Goal: Understand process/instructions

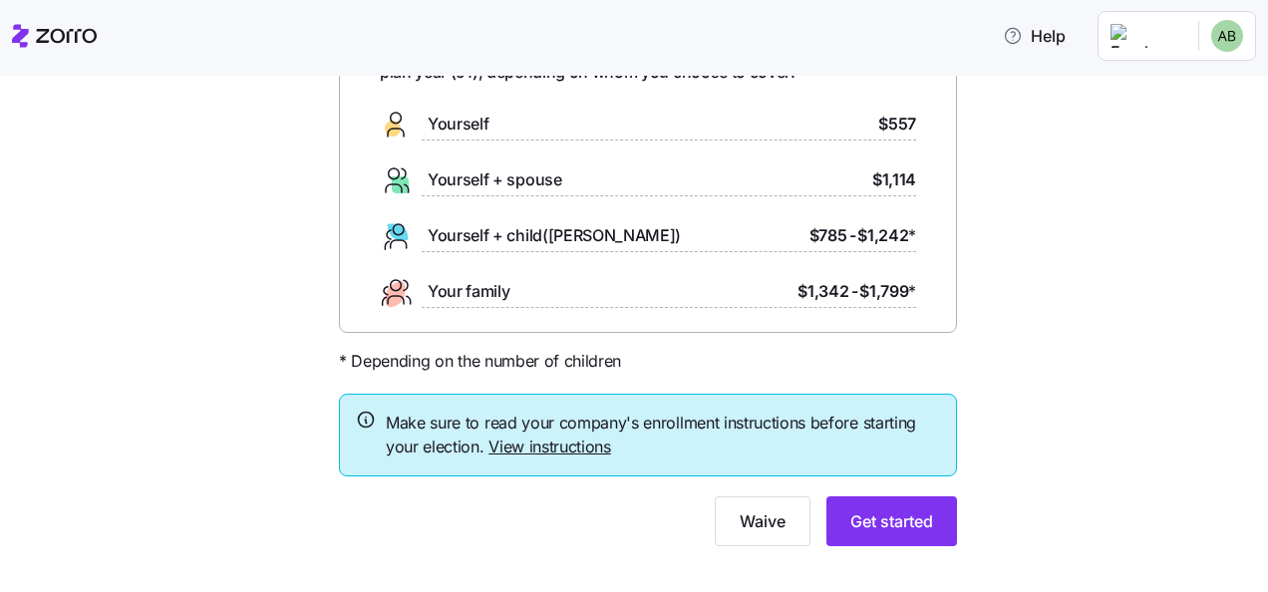
scroll to position [177, 0]
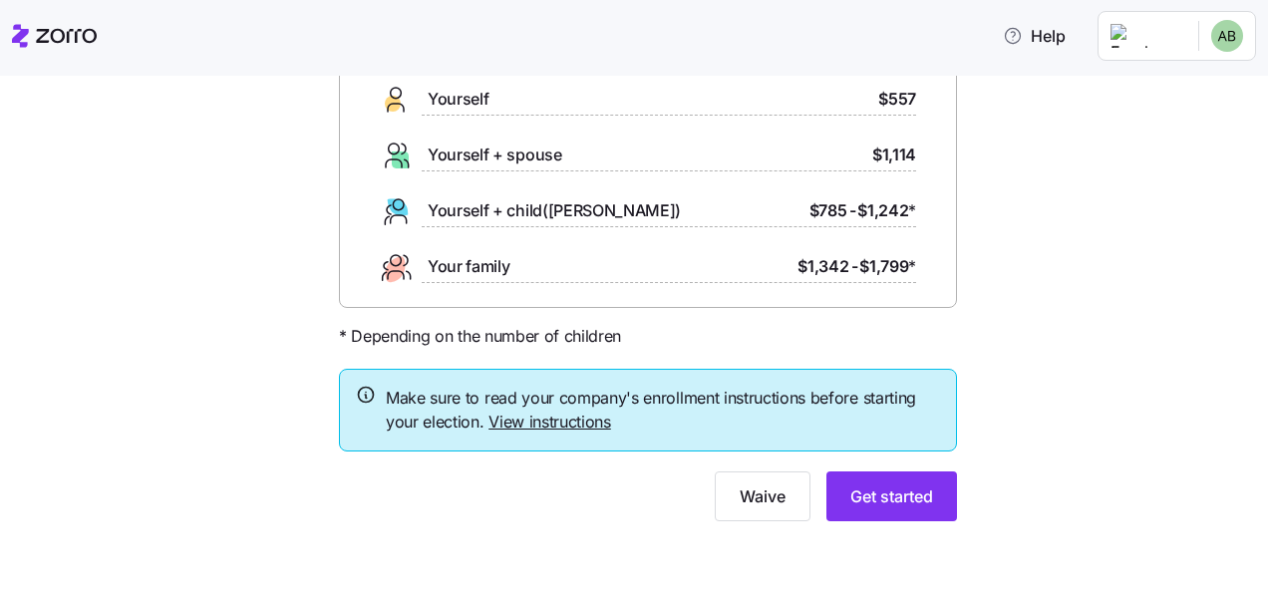
click at [549, 424] on link "View instructions" at bounding box center [550, 422] width 123 height 20
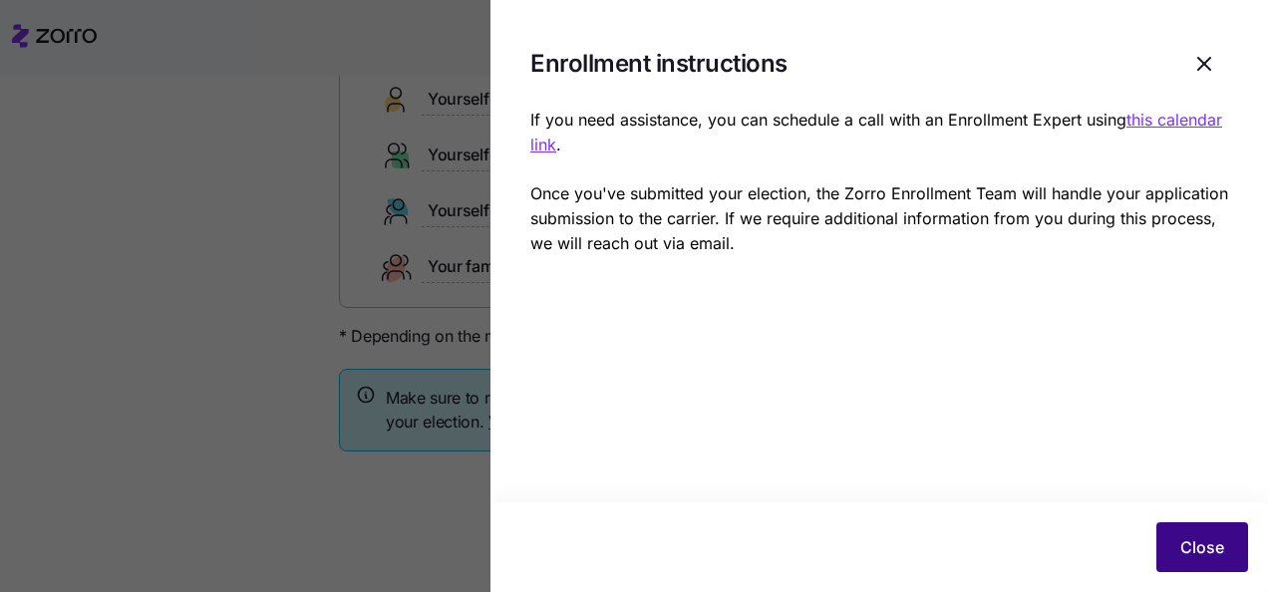
click at [1215, 545] on span "Close" at bounding box center [1203, 547] width 44 height 24
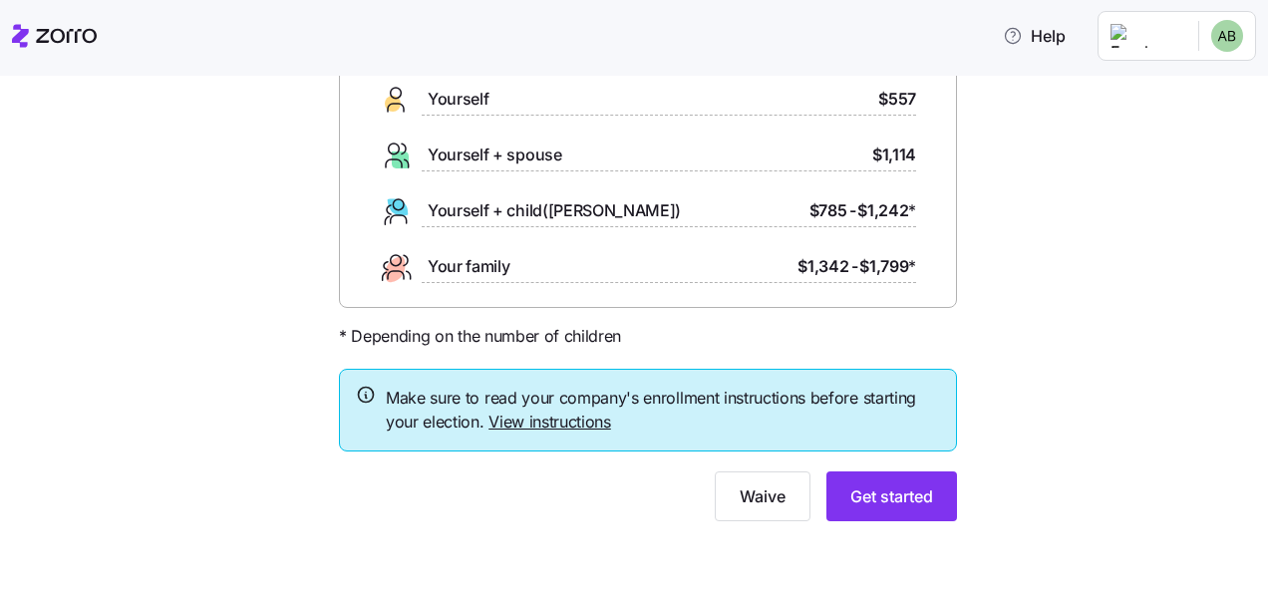
click at [511, 421] on link "View instructions" at bounding box center [550, 422] width 123 height 20
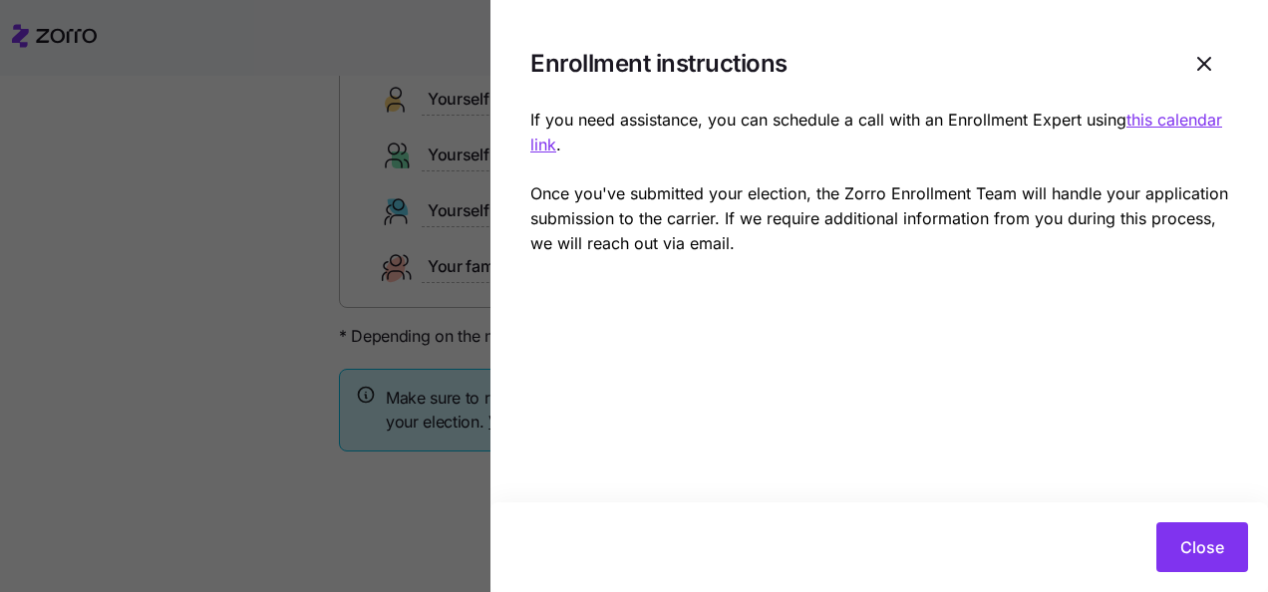
click at [604, 148] on u "this calendar link" at bounding box center [876, 132] width 692 height 45
click at [1199, 544] on span "Close" at bounding box center [1203, 547] width 44 height 24
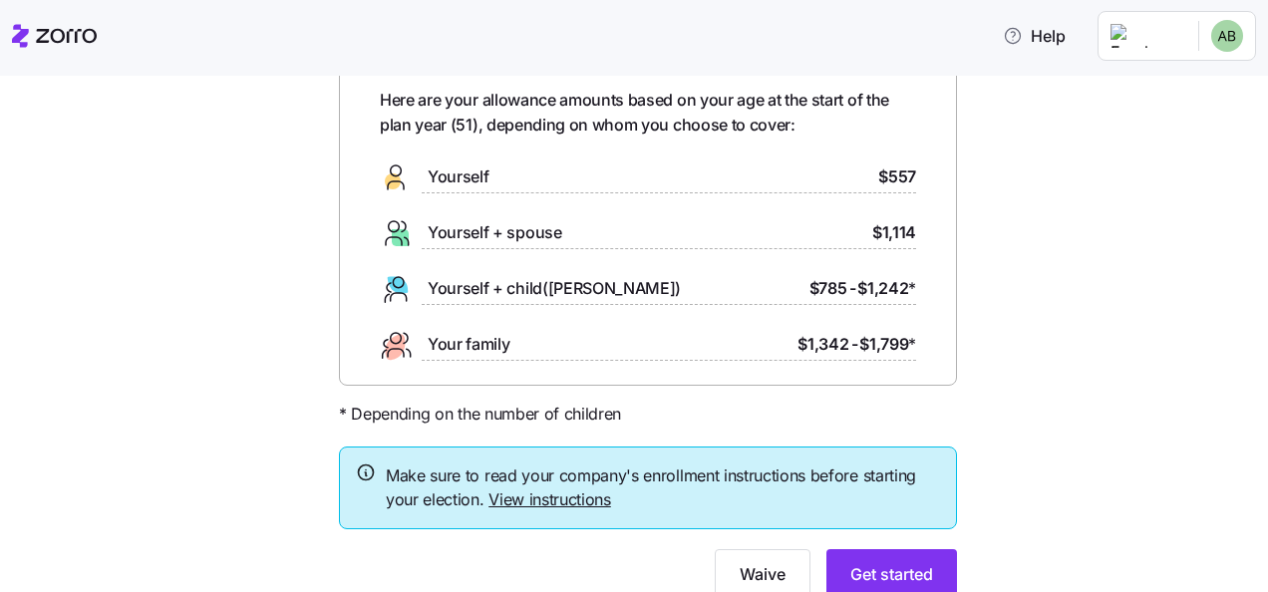
scroll to position [0, 0]
